Goal: Transaction & Acquisition: Purchase product/service

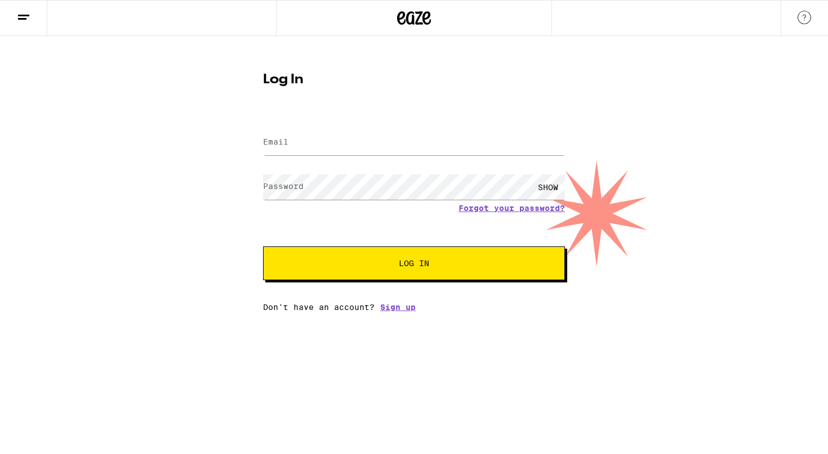
type input "fallingeternal@gmail.com"
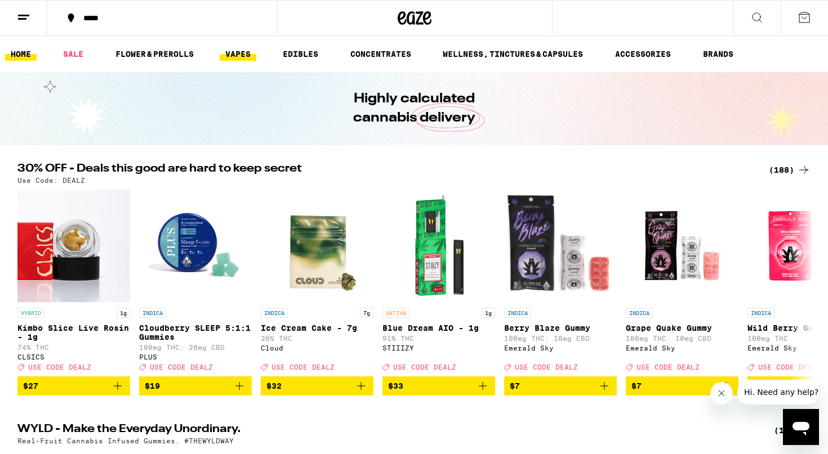
click at [247, 50] on link "VAPES" at bounding box center [238, 54] width 37 height 14
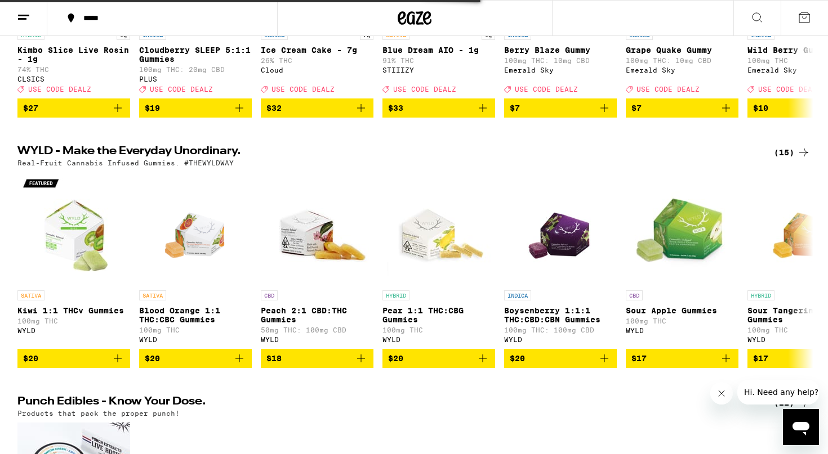
scroll to position [280, 0]
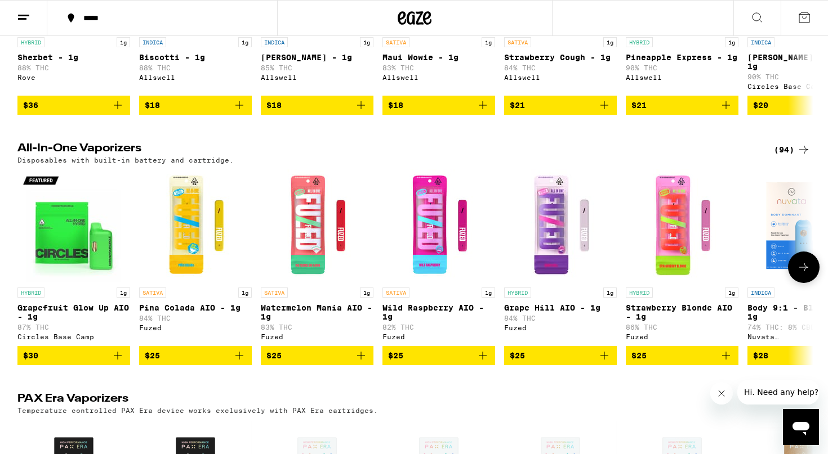
scroll to position [772, 0]
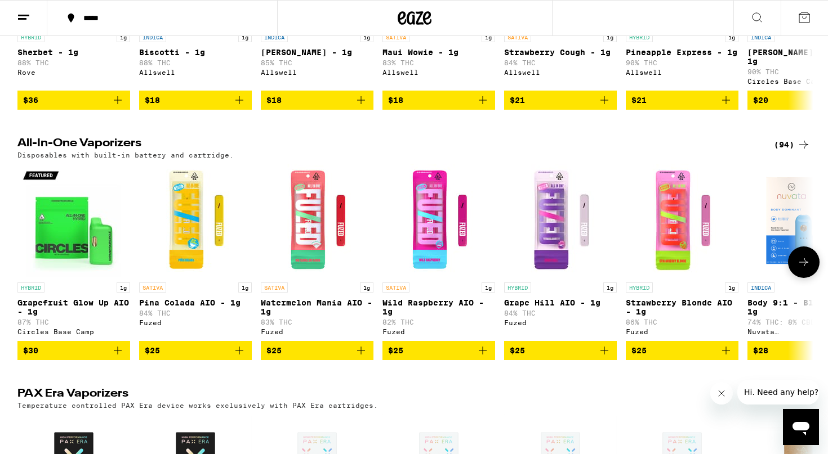
click at [802, 269] on icon at bounding box center [804, 263] width 14 height 14
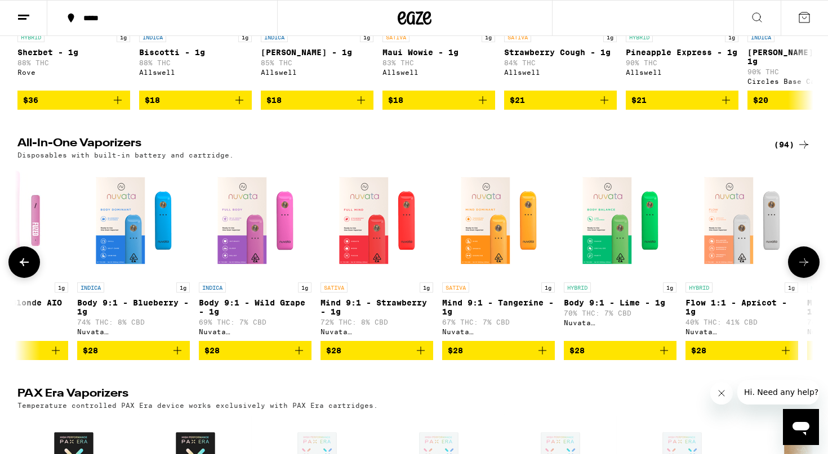
click at [802, 269] on icon at bounding box center [804, 263] width 14 height 14
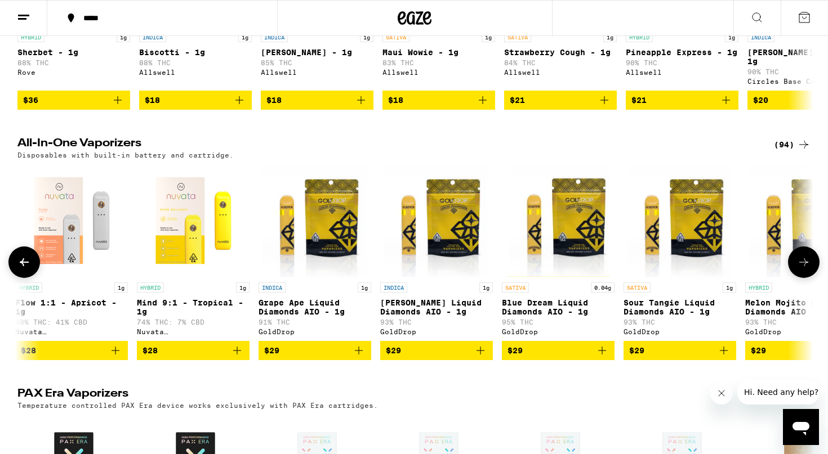
click at [802, 269] on icon at bounding box center [804, 263] width 14 height 14
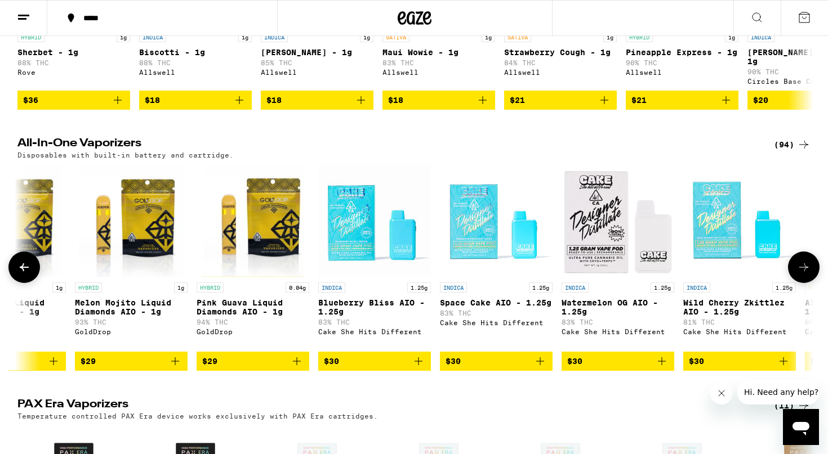
click at [802, 271] on icon at bounding box center [803, 268] width 9 height 8
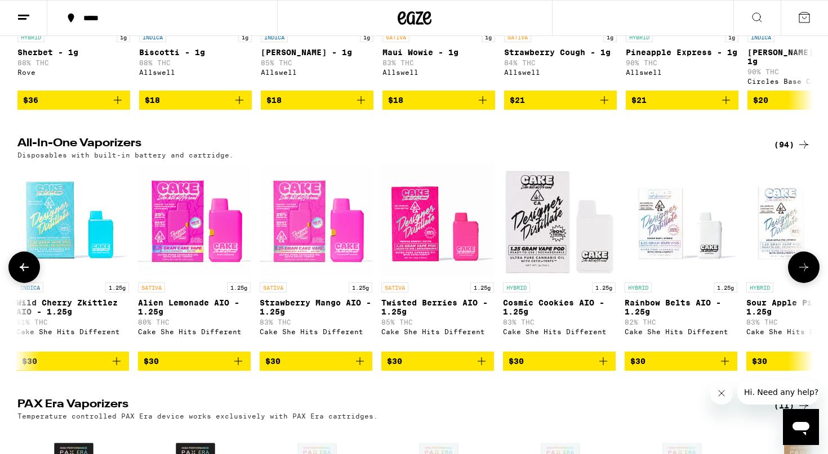
scroll to position [0, 2681]
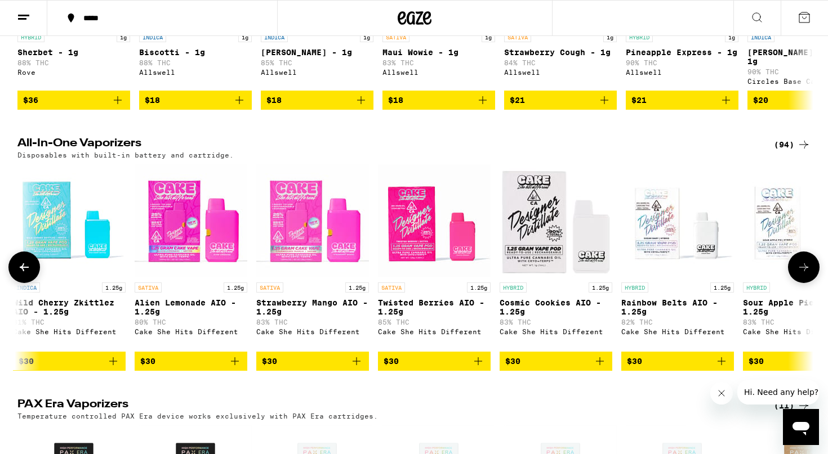
click at [802, 271] on icon at bounding box center [803, 268] width 9 height 8
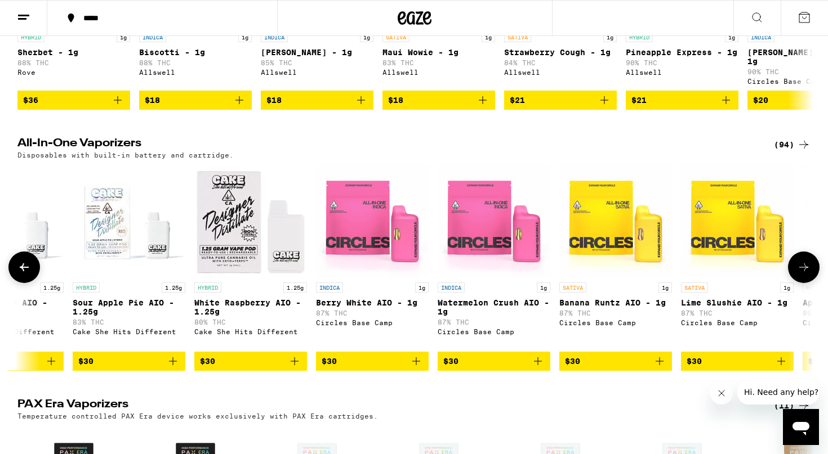
click at [802, 271] on icon at bounding box center [803, 268] width 9 height 8
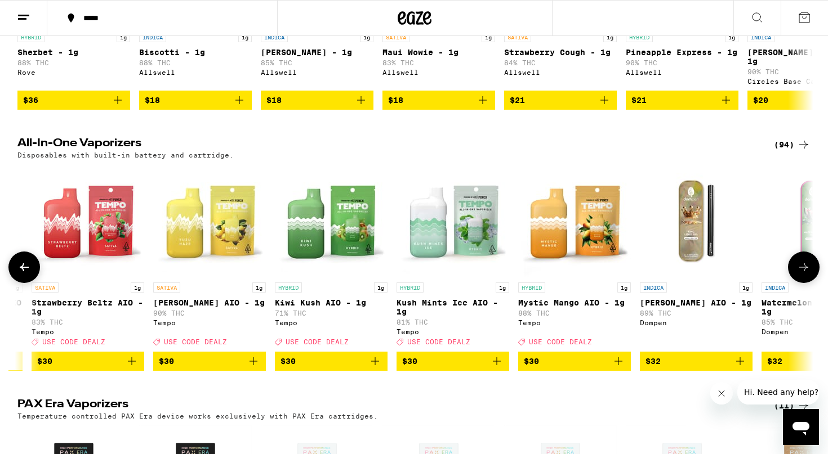
scroll to position [0, 4659]
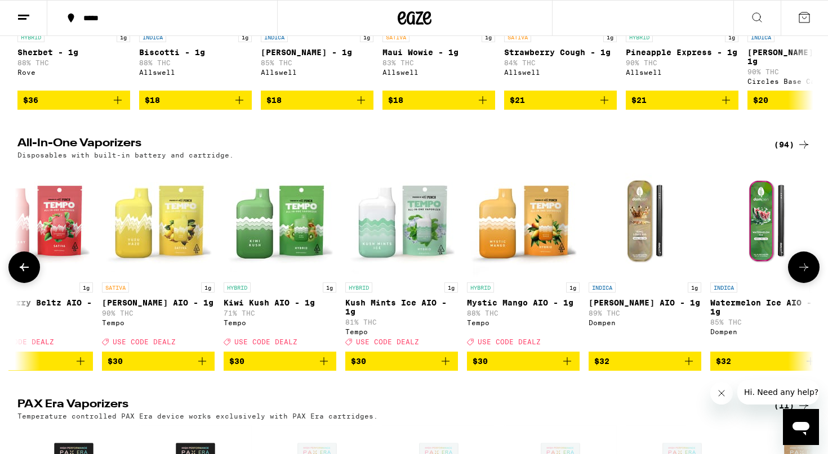
click at [201, 368] on icon "Add to bag" at bounding box center [202, 362] width 14 height 14
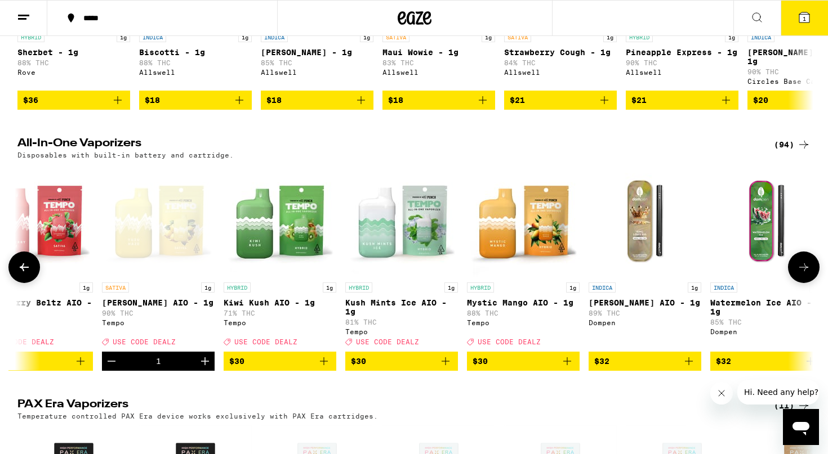
scroll to position [808, 0]
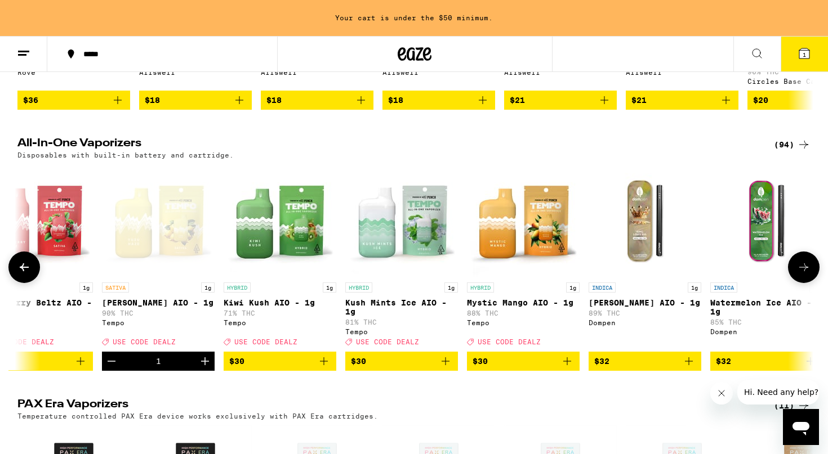
click at [565, 368] on icon "Add to bag" at bounding box center [567, 362] width 14 height 14
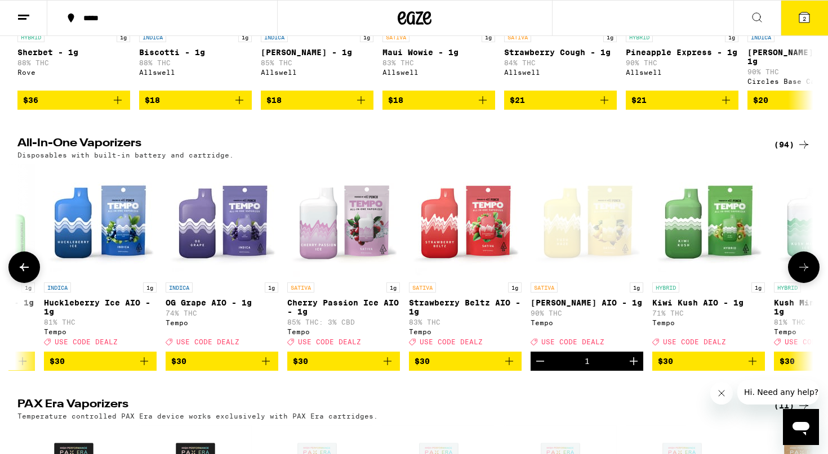
scroll to position [0, 4198]
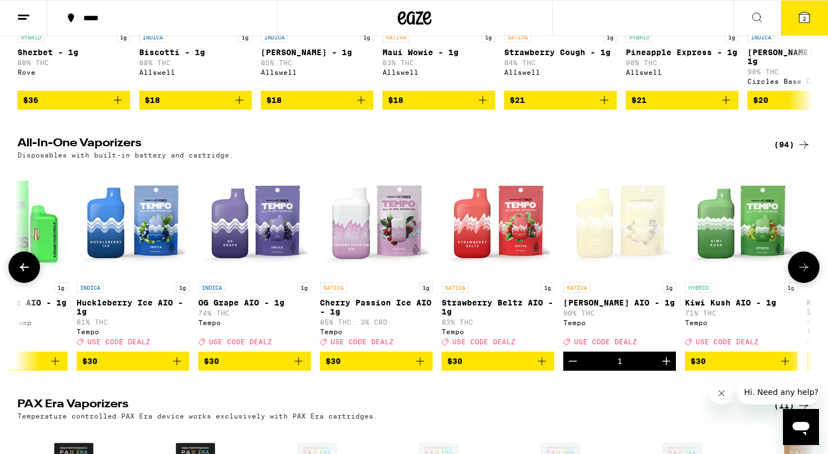
click at [177, 368] on icon "Add to bag" at bounding box center [177, 362] width 14 height 14
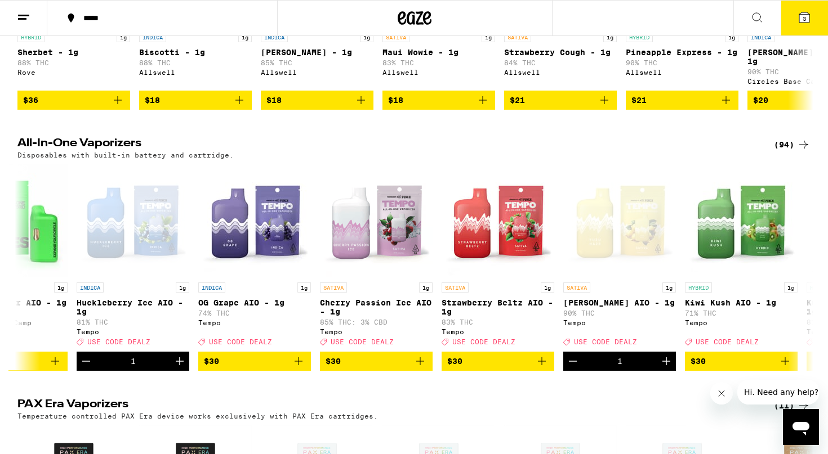
click at [806, 21] on icon at bounding box center [804, 17] width 10 height 10
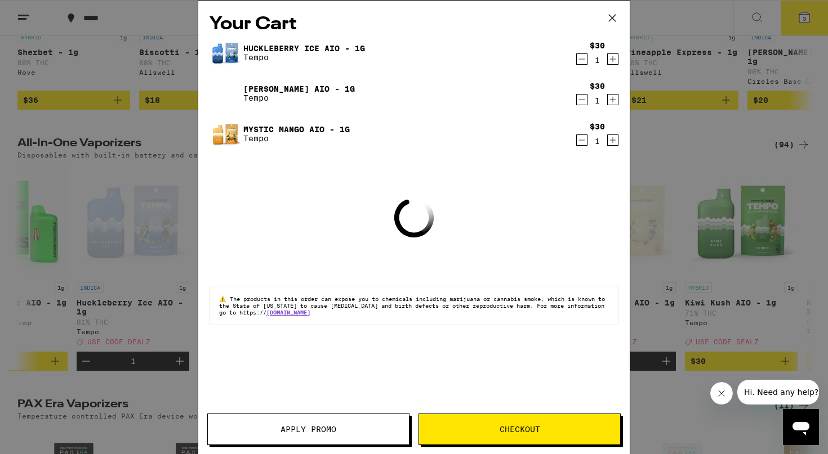
click at [336, 426] on span "Apply Promo" at bounding box center [308, 430] width 56 height 8
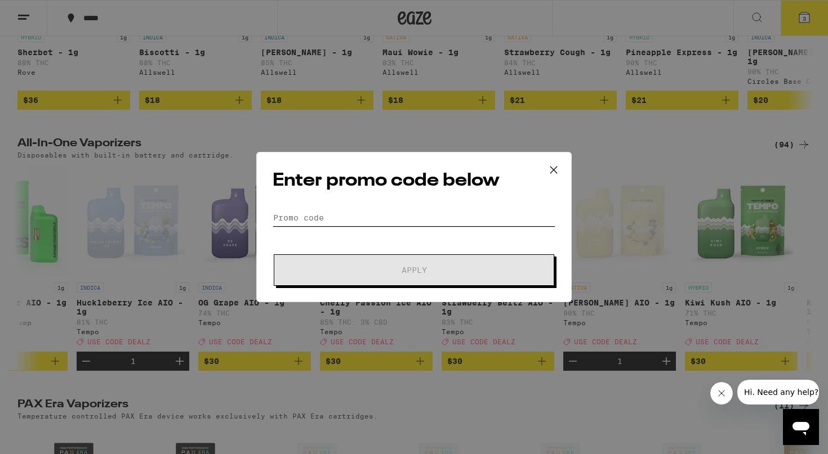
click at [334, 218] on input "Promo Code" at bounding box center [414, 217] width 283 height 17
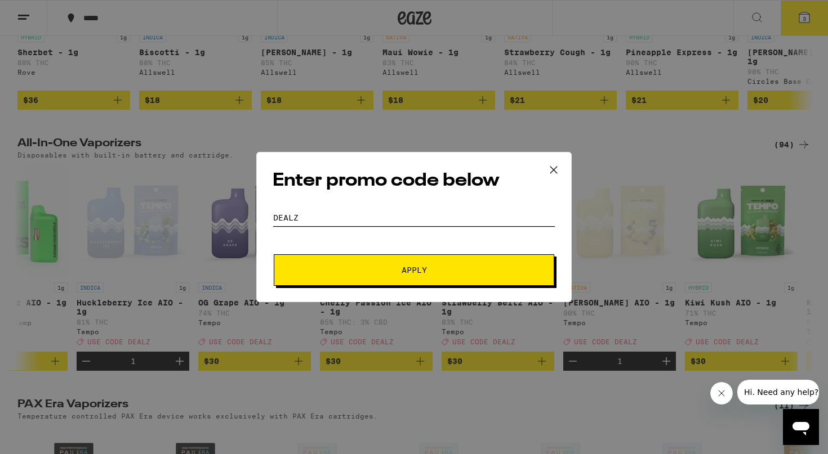
type input "dealz"
click at [347, 251] on form "Promo Code dealz Apply" at bounding box center [414, 247] width 283 height 77
click at [349, 255] on form "Promo Code dealz Apply" at bounding box center [414, 247] width 283 height 77
click at [350, 264] on button "Apply" at bounding box center [414, 271] width 280 height 32
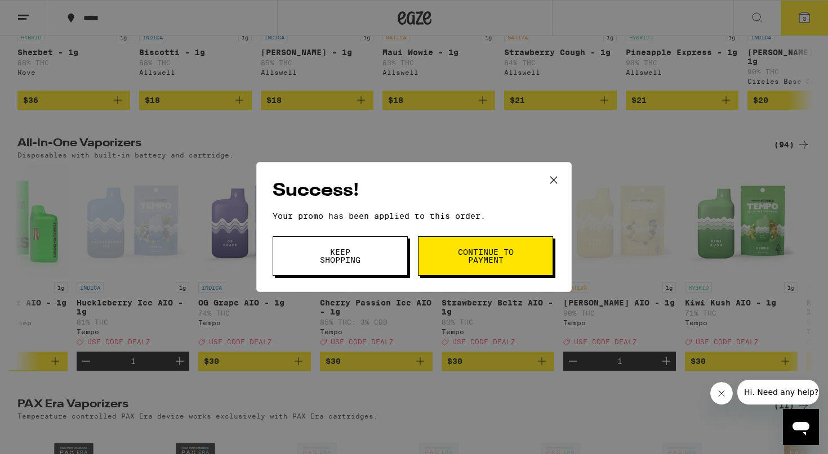
click at [465, 250] on span "Continue to payment" at bounding box center [485, 256] width 57 height 16
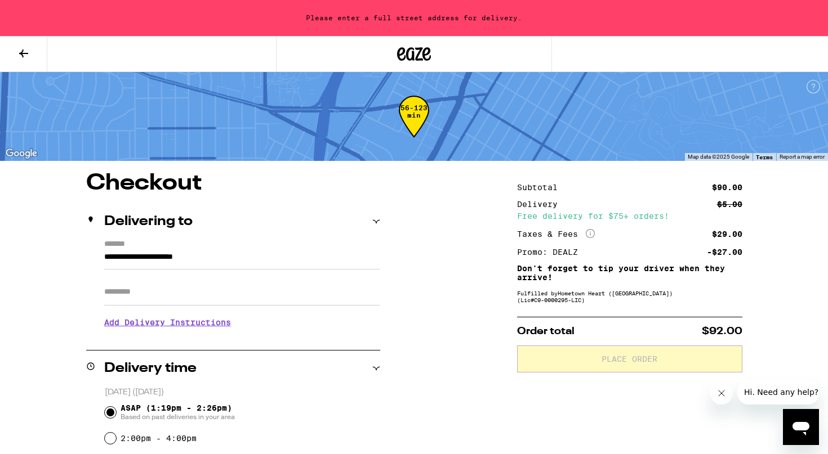
click at [239, 262] on input "**********" at bounding box center [242, 260] width 276 height 19
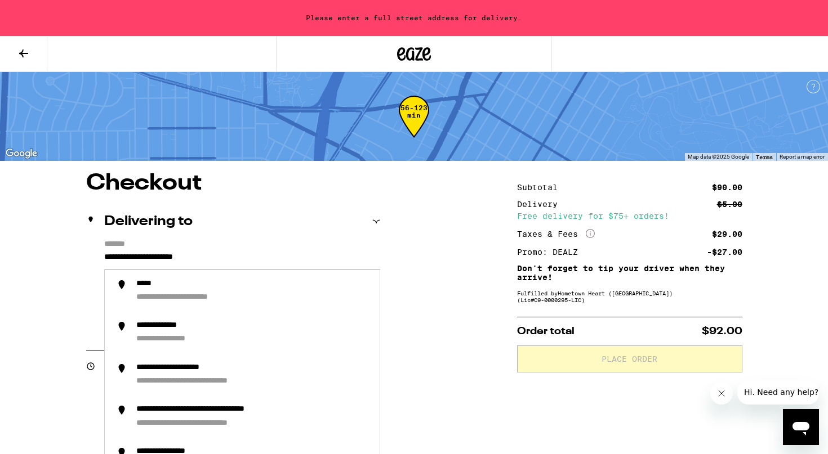
drag, startPoint x: 232, startPoint y: 259, endPoint x: 65, endPoint y: 259, distance: 167.3
click at [104, 259] on input "**********" at bounding box center [242, 260] width 276 height 19
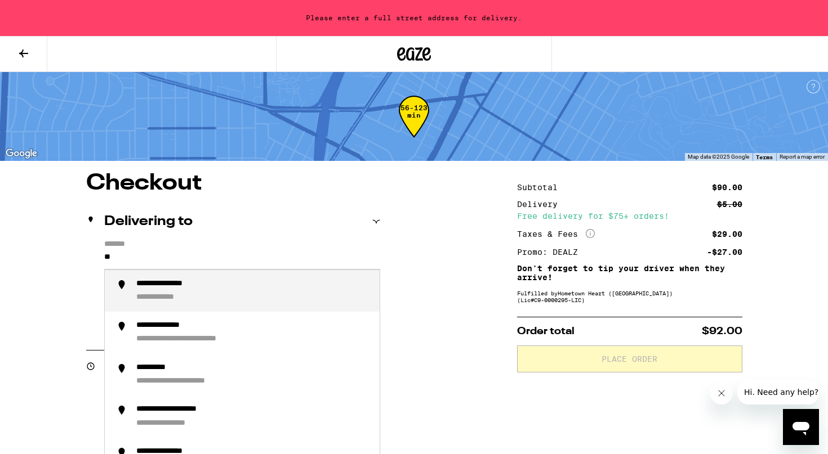
type input "*"
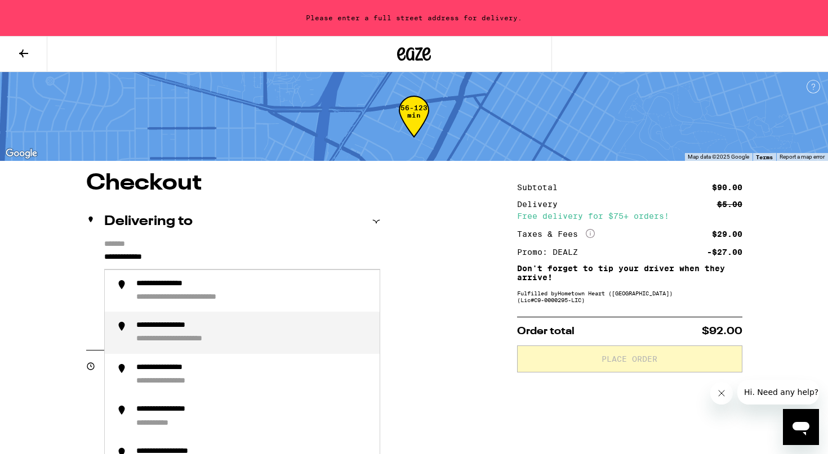
click at [150, 340] on div "**********" at bounding box center [194, 340] width 117 height 11
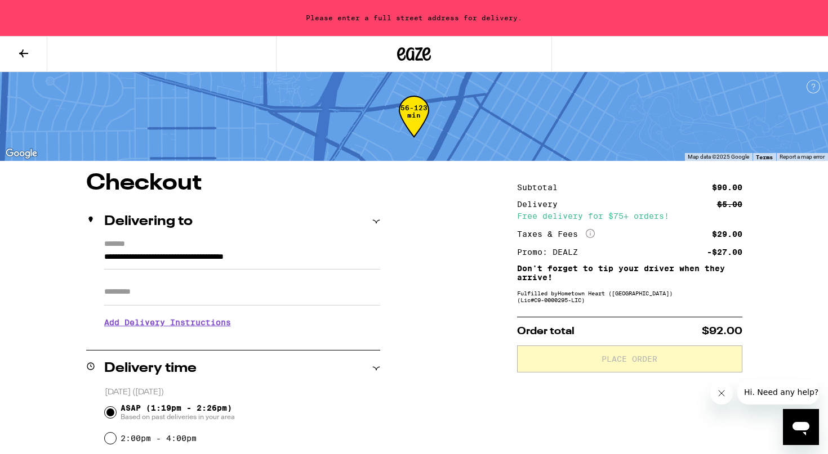
type input "**********"
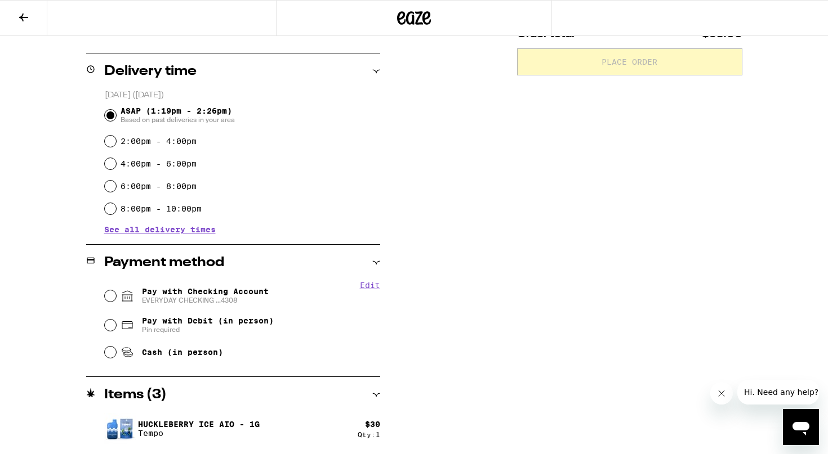
scroll to position [273, 0]
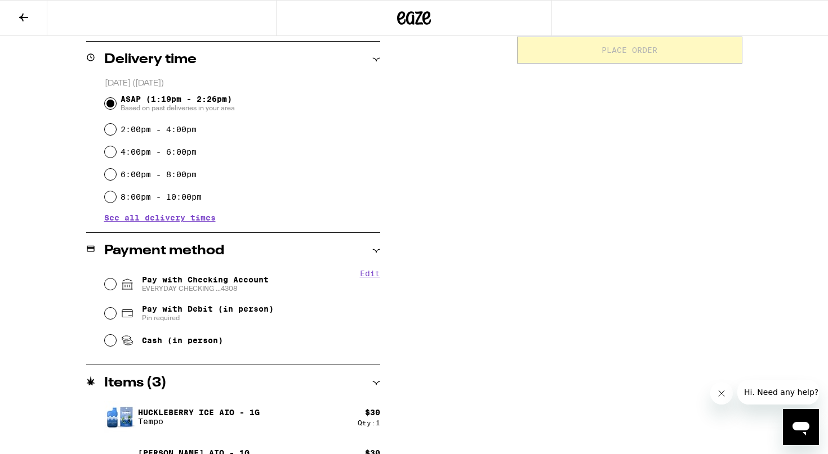
click at [115, 281] on div "Pay with Checking Account EVERYDAY CHECKING ...4308" at bounding box center [242, 284] width 275 height 29
click at [109, 284] on input "Pay with Checking Account EVERYDAY CHECKING ...4308" at bounding box center [110, 284] width 11 height 11
radio input "true"
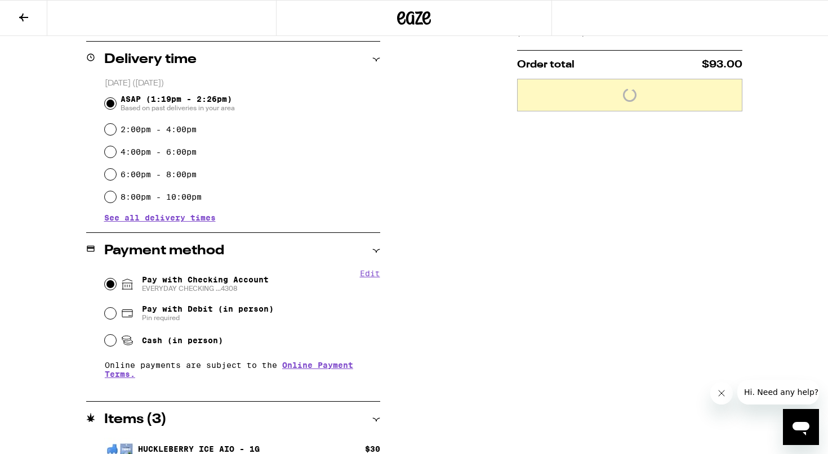
scroll to position [379, 0]
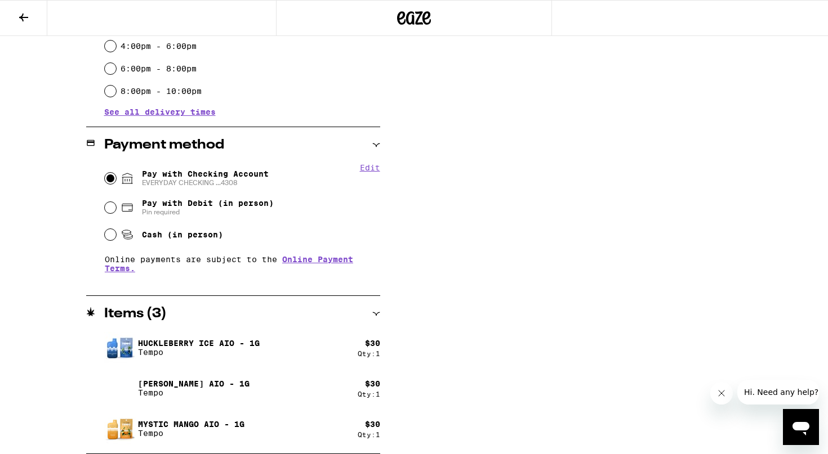
click at [215, 350] on p "Tempo" at bounding box center [199, 352] width 122 height 9
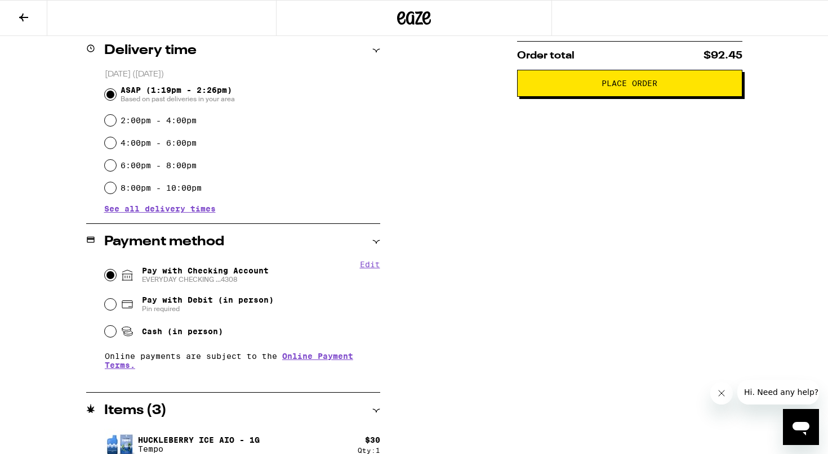
scroll to position [284, 0]
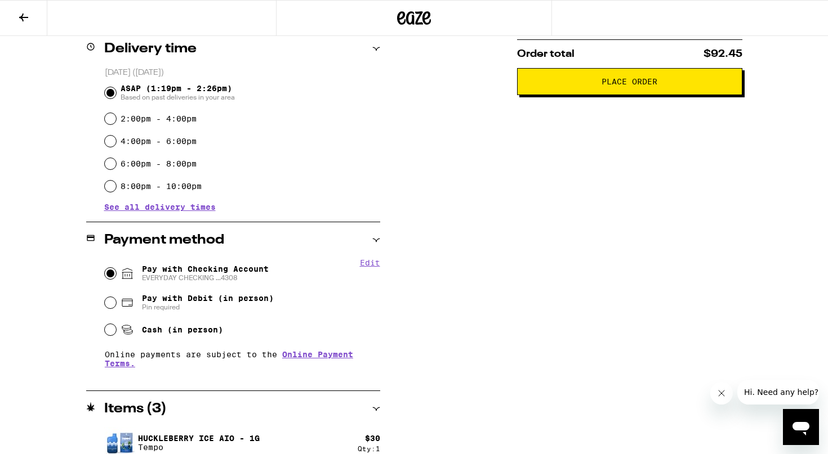
click at [23, 25] on button at bounding box center [23, 18] width 47 height 35
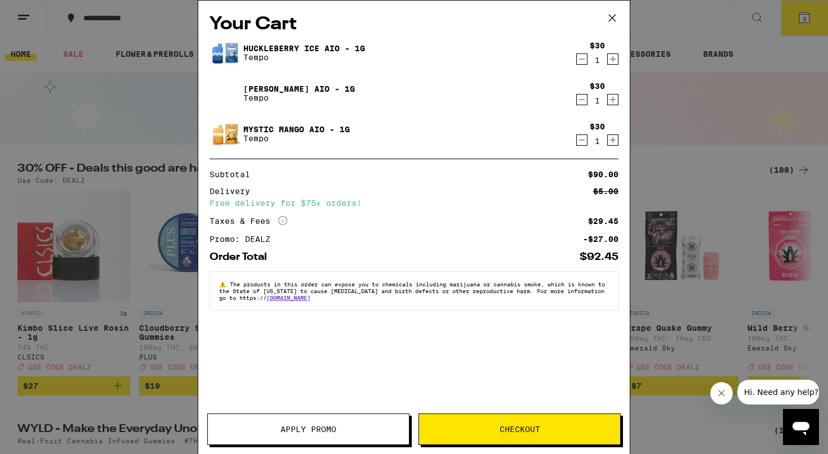
click at [580, 64] on icon "Decrement" at bounding box center [582, 59] width 10 height 14
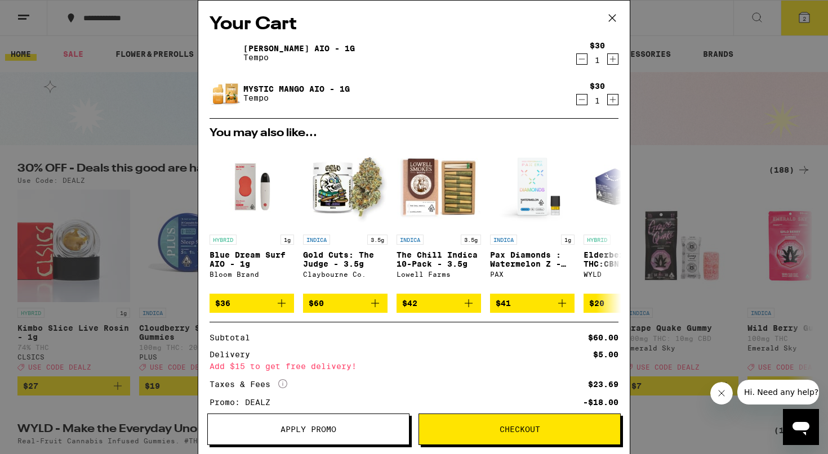
click at [612, 15] on icon at bounding box center [612, 18] width 17 height 17
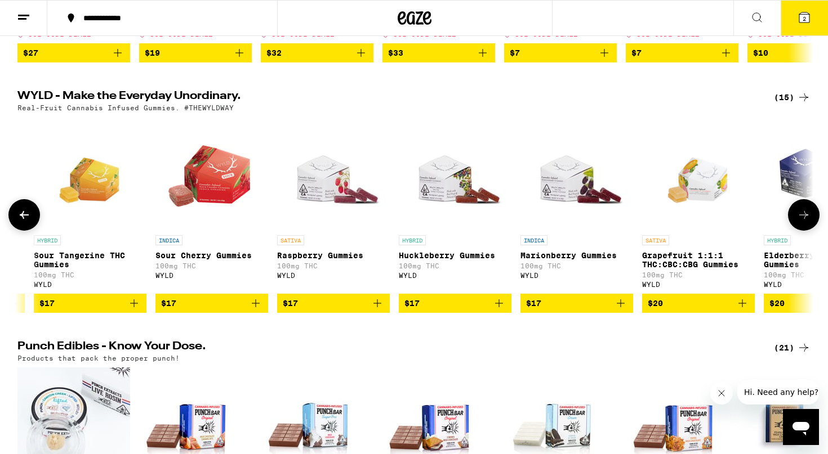
scroll to position [0, 726]
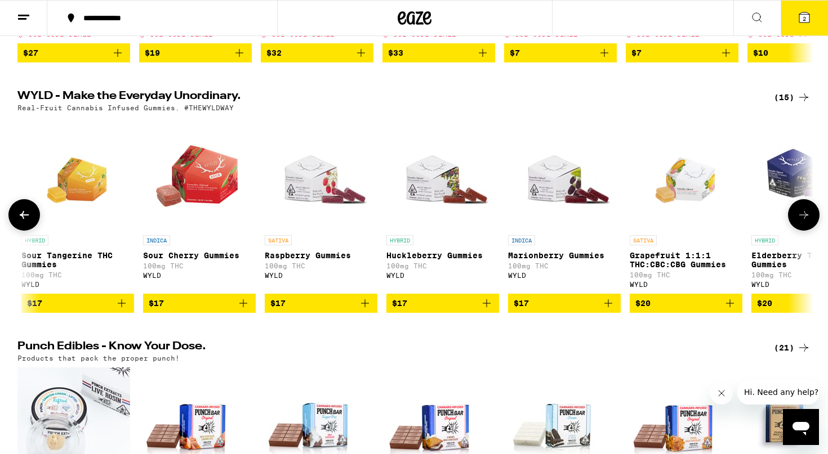
click at [527, 313] on button "$17" at bounding box center [564, 303] width 113 height 19
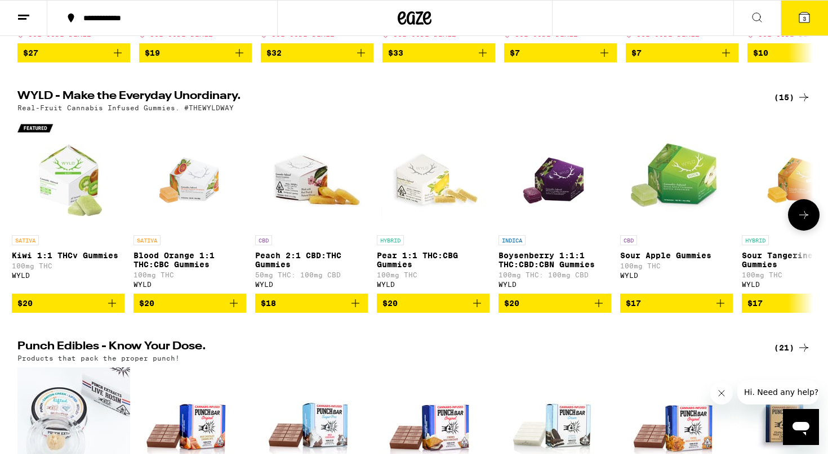
scroll to position [0, 0]
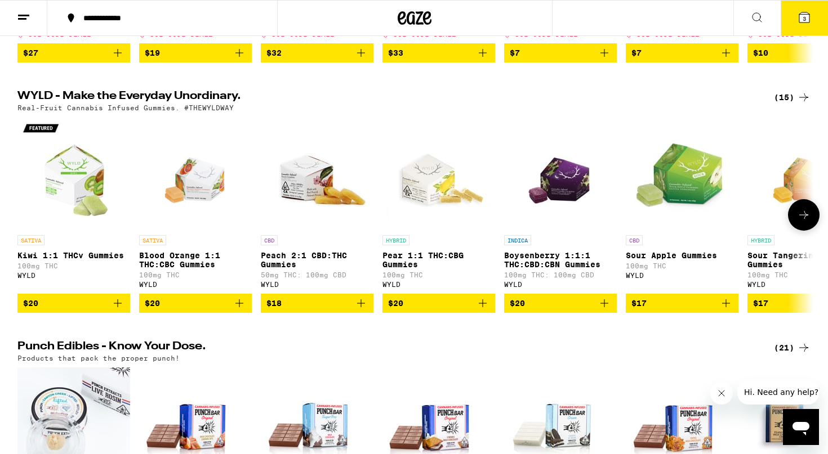
click at [66, 310] on span "$20" at bounding box center [73, 304] width 101 height 14
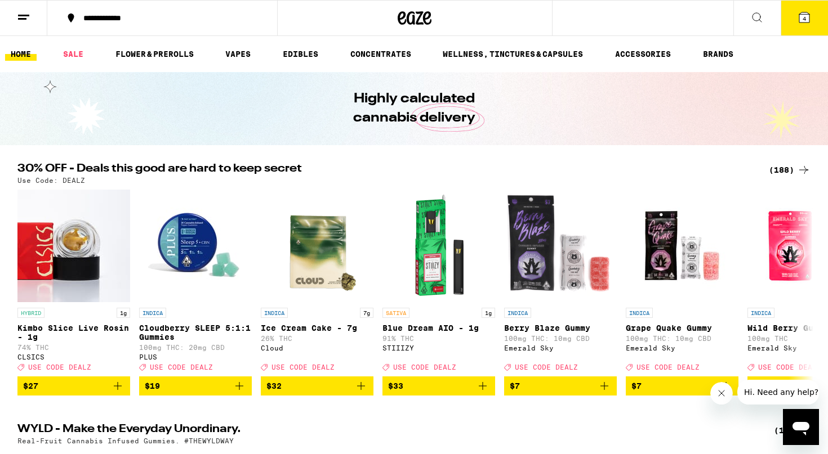
click at [805, 25] on button "4" at bounding box center [804, 18] width 47 height 35
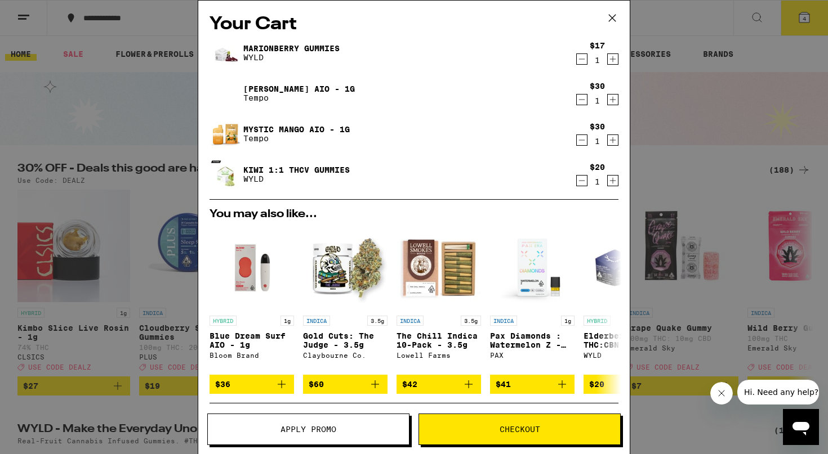
click at [533, 430] on span "Checkout" at bounding box center [520, 430] width 41 height 8
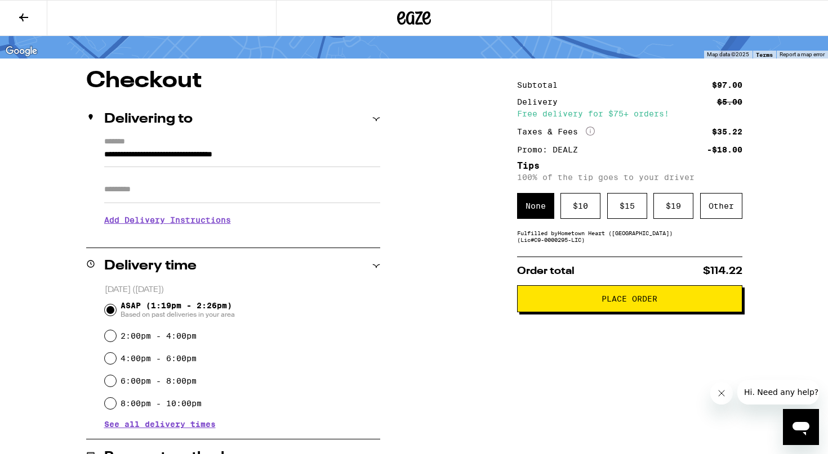
scroll to position [9, 0]
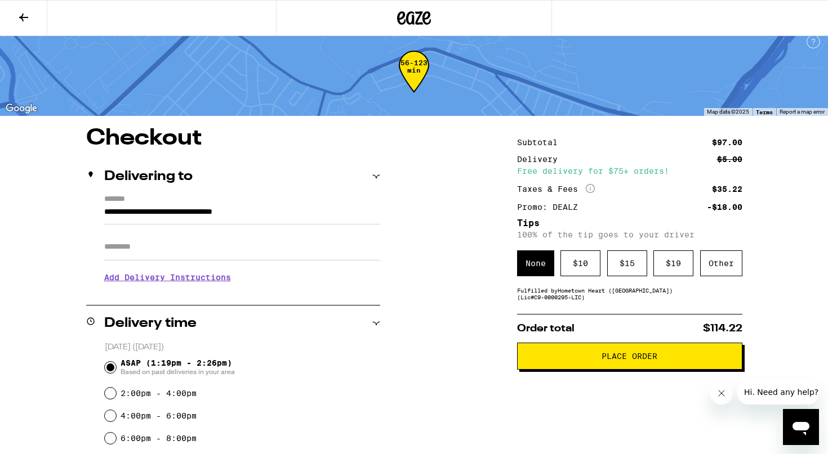
click at [604, 355] on button "Place Order" at bounding box center [629, 356] width 225 height 27
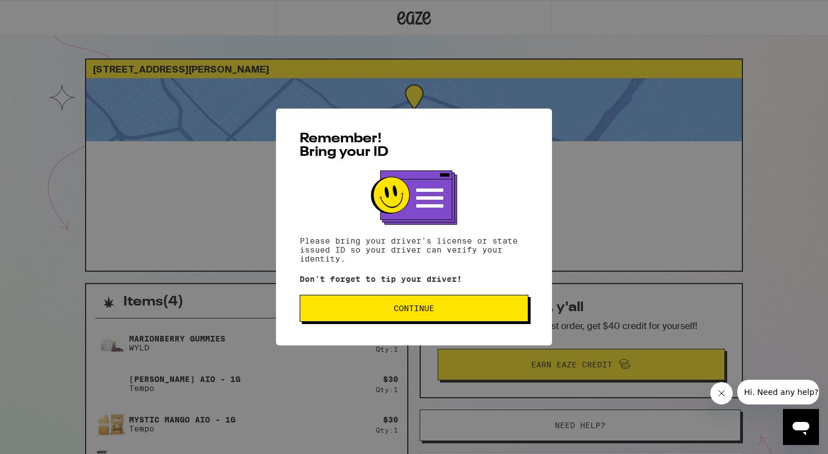
click at [400, 313] on span "Continue" at bounding box center [414, 309] width 41 height 8
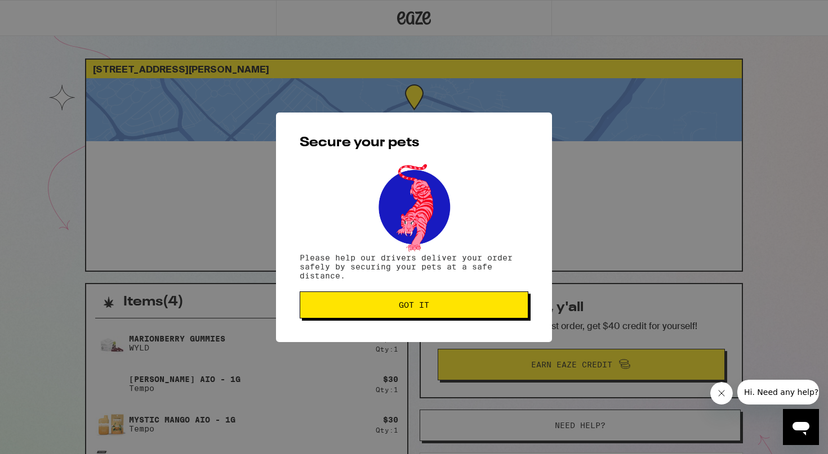
click at [402, 313] on button "Got it" at bounding box center [414, 305] width 229 height 27
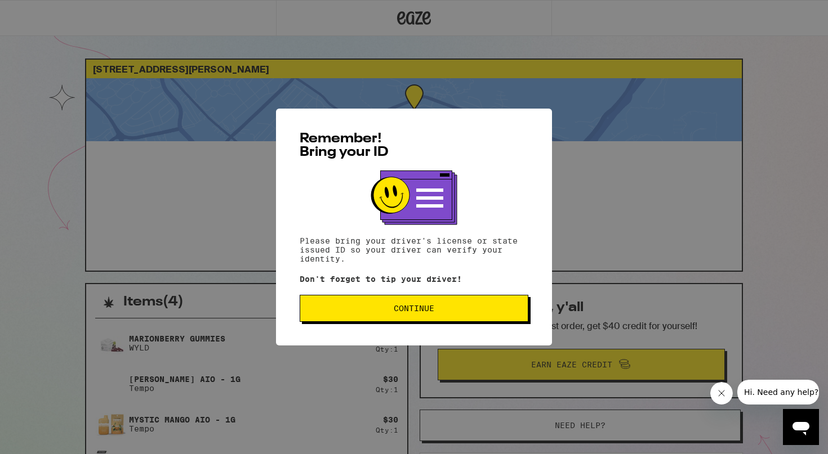
click at [383, 313] on span "Continue" at bounding box center [413, 309] width 209 height 8
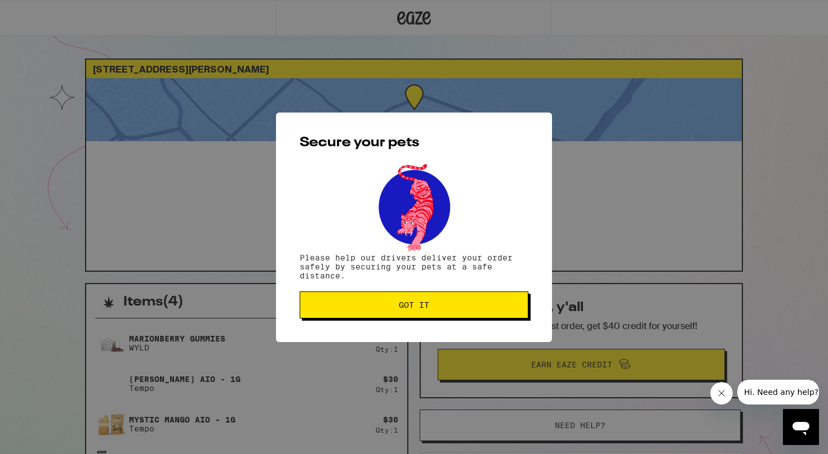
click at [383, 313] on button "Got it" at bounding box center [414, 305] width 229 height 27
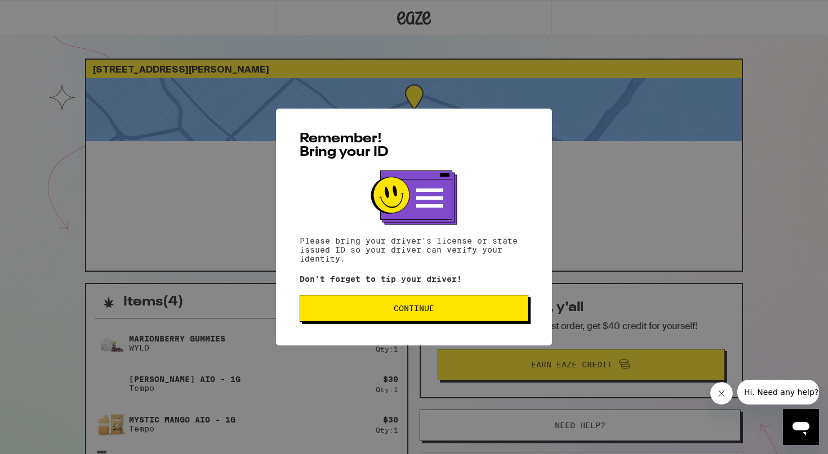
click at [407, 313] on span "Continue" at bounding box center [414, 309] width 41 height 8
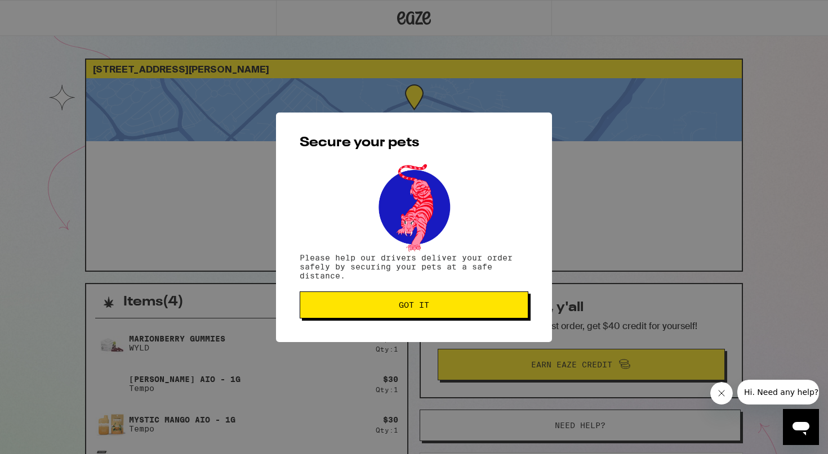
click at [422, 305] on span "Got it" at bounding box center [414, 305] width 30 height 8
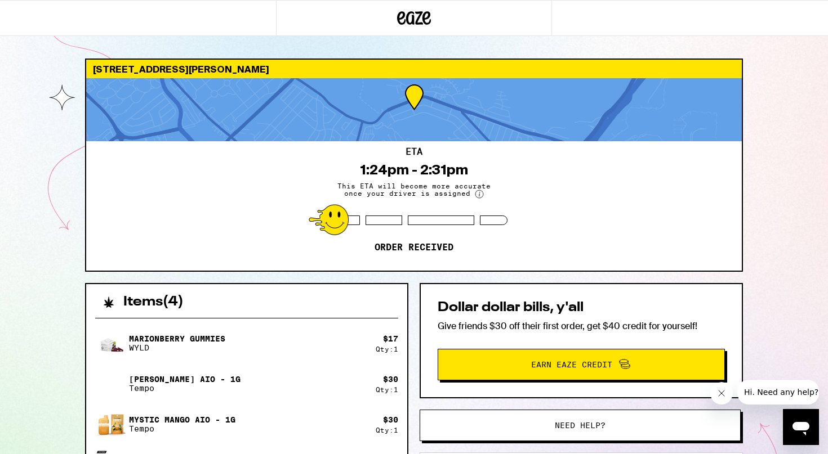
click at [395, 287] on div "Items ( 4 )" at bounding box center [246, 296] width 321 height 25
click at [436, 298] on div "Dollar dollar bills, y'all Give friends $30 off their first order, get $40 cred…" at bounding box center [581, 340] width 323 height 115
click at [408, 13] on icon at bounding box center [414, 18] width 34 height 20
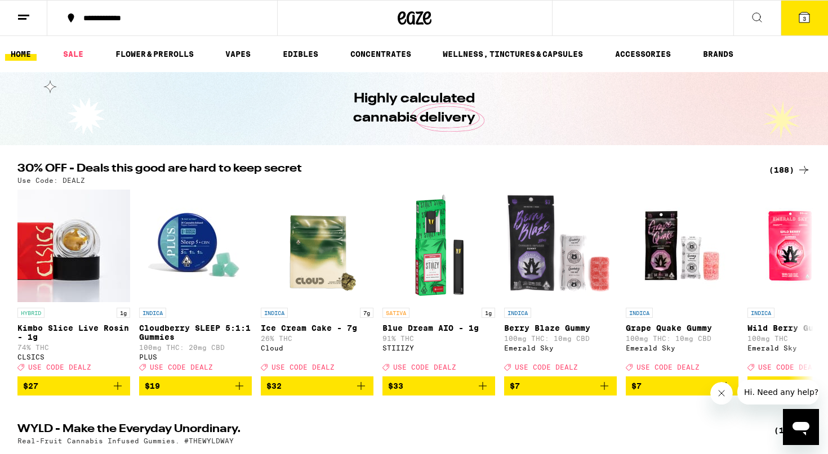
click at [20, 13] on icon at bounding box center [24, 18] width 14 height 14
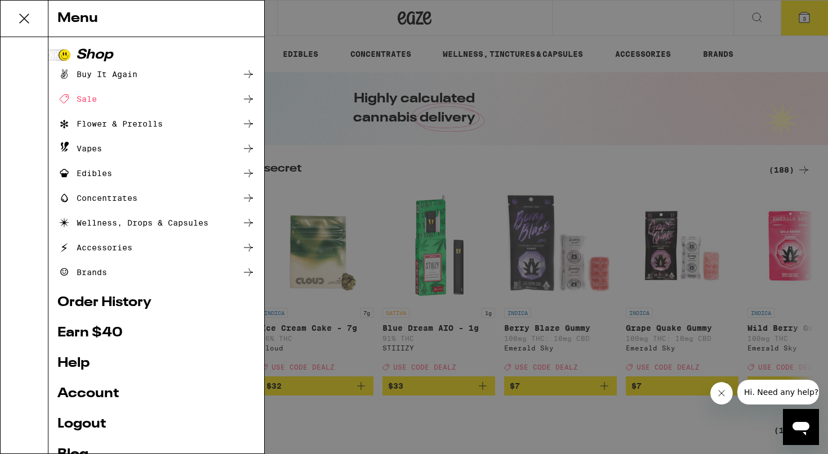
scroll to position [64, 0]
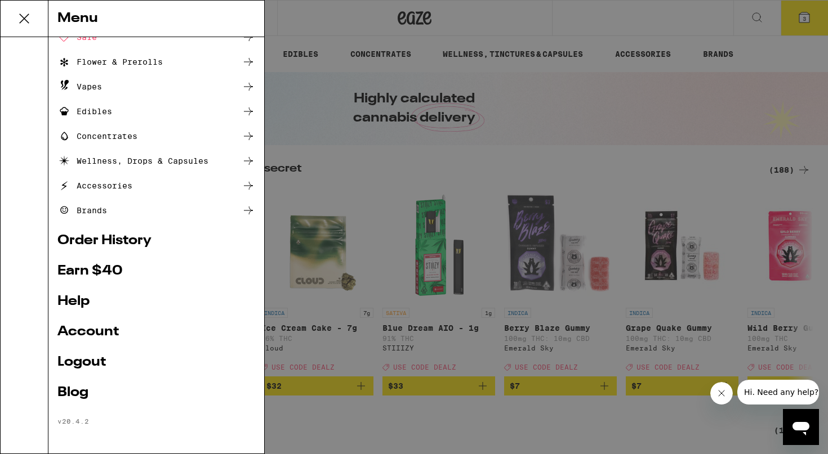
click at [97, 327] on link "Account" at bounding box center [156, 332] width 198 height 14
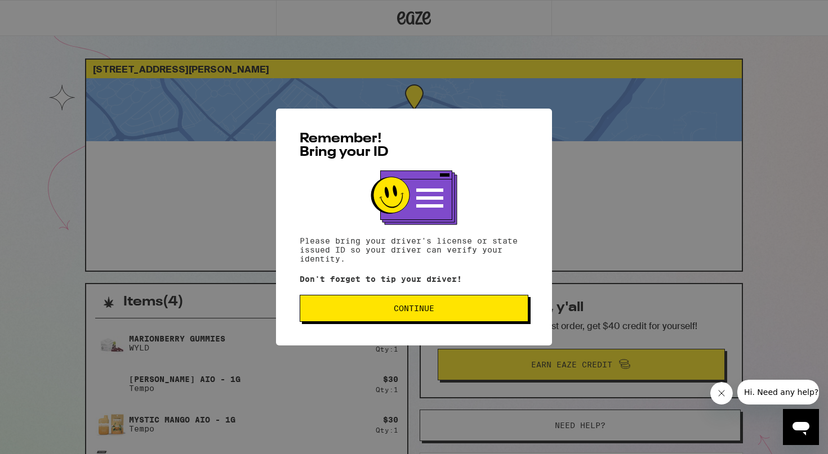
click at [403, 300] on button "Continue" at bounding box center [414, 308] width 229 height 27
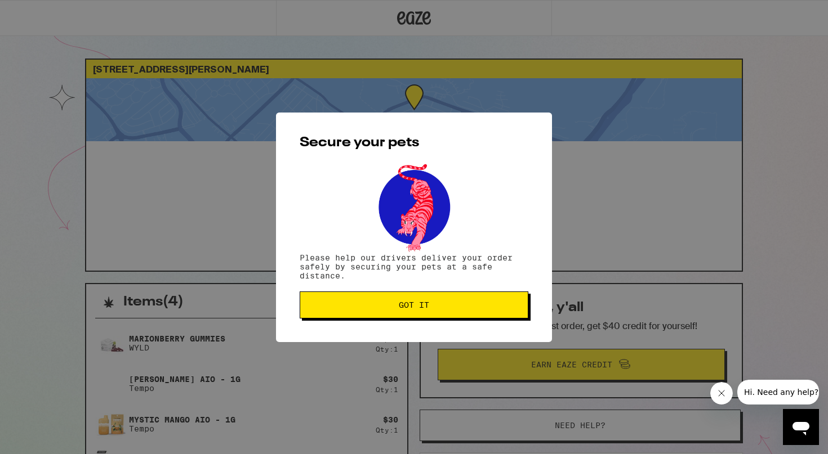
click at [404, 301] on button "Got it" at bounding box center [414, 305] width 229 height 27
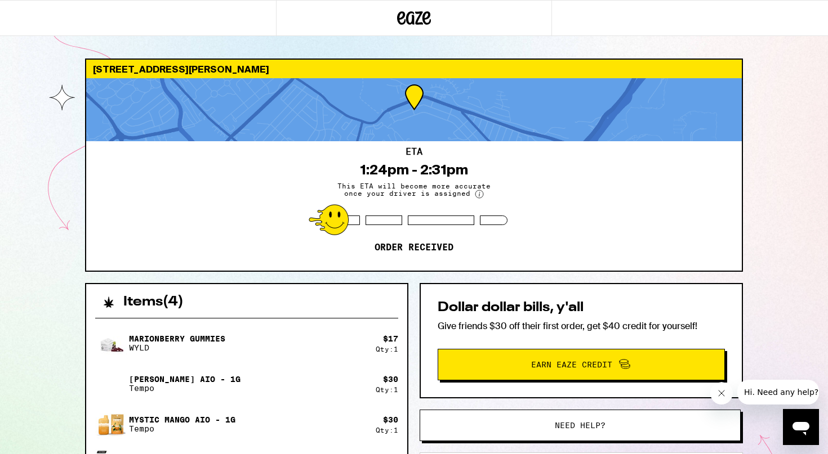
click at [420, 12] on icon at bounding box center [414, 18] width 17 height 14
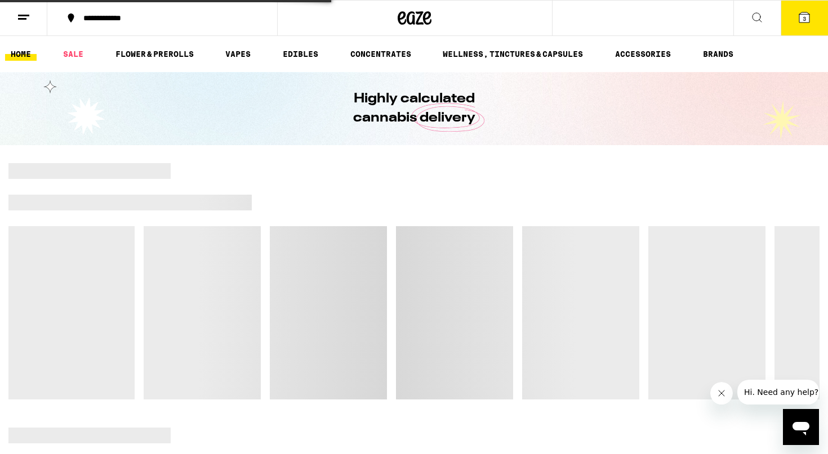
click at [25, 24] on button at bounding box center [23, 18] width 47 height 35
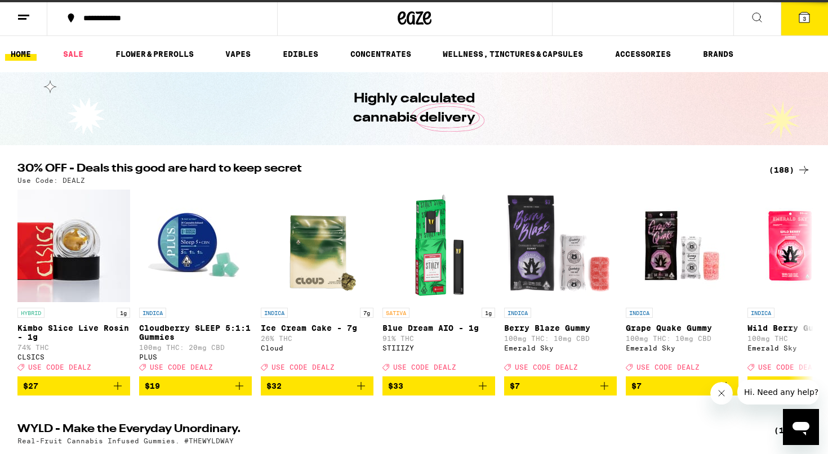
click at [24, 14] on div "Menu Shop Buy It Again Sale Flower & Prerolls Vapes Edibles Concentrates Wellne…" at bounding box center [414, 227] width 828 height 454
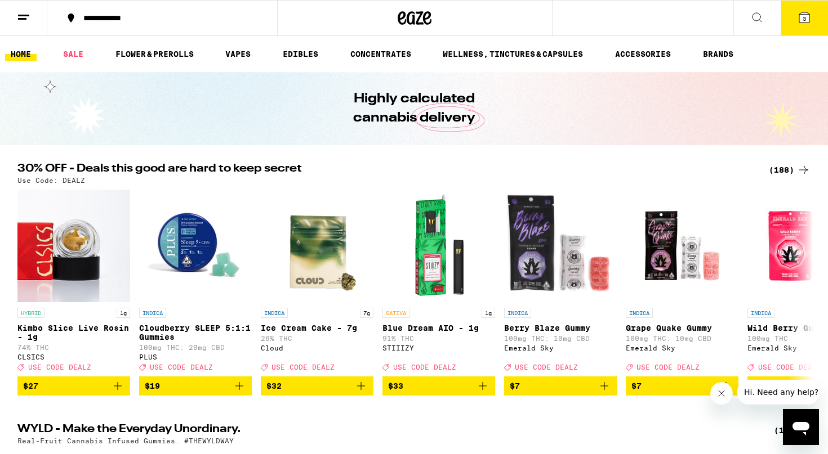
click at [24, 14] on div "Menu Shop Buy It Again Sale Flower & Prerolls Vapes Edibles Concentrates Wellne…" at bounding box center [414, 227] width 828 height 454
click at [24, 14] on icon at bounding box center [24, 18] width 14 height 14
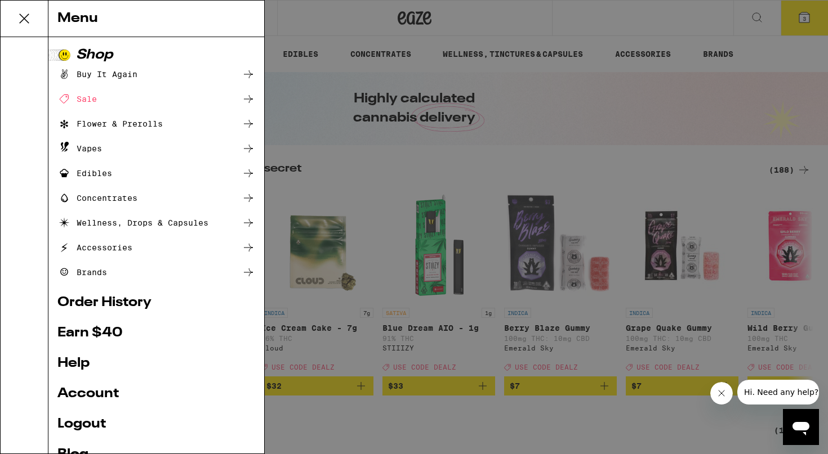
scroll to position [64, 0]
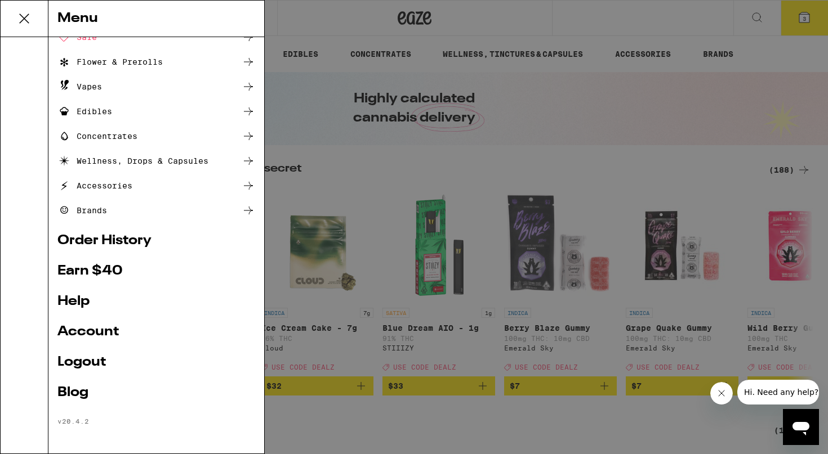
click at [87, 330] on link "Account" at bounding box center [156, 332] width 198 height 14
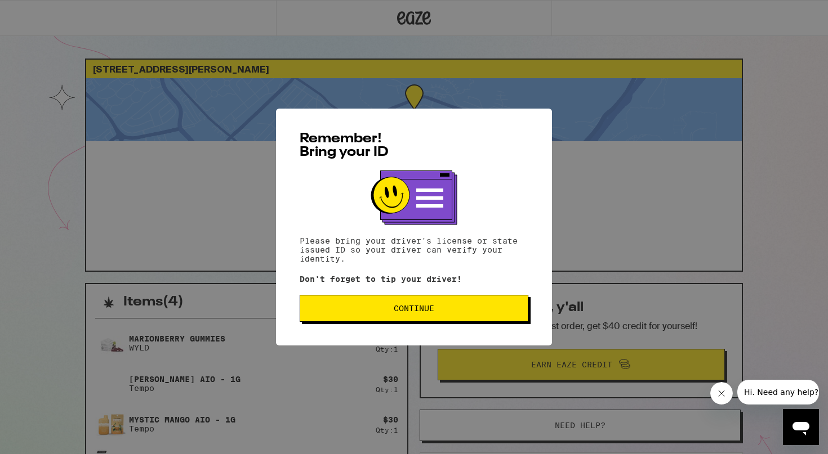
click at [419, 318] on button "Continue" at bounding box center [414, 308] width 229 height 27
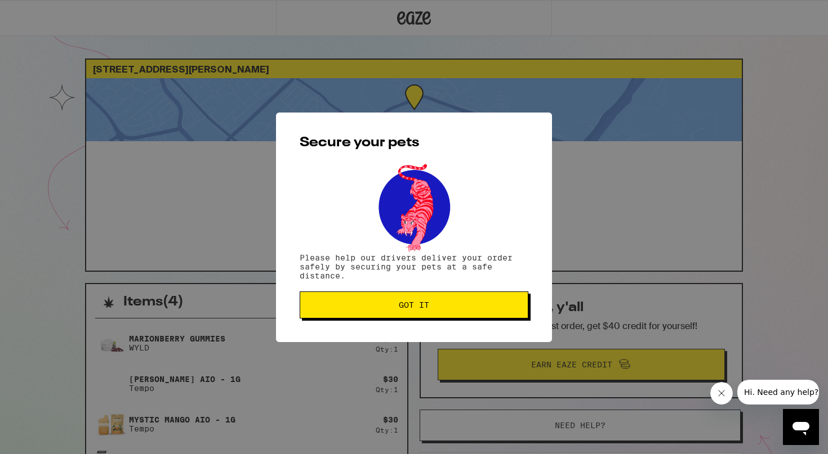
click at [395, 317] on button "Got it" at bounding box center [414, 305] width 229 height 27
